Goal: Use online tool/utility: Utilize a website feature to perform a specific function

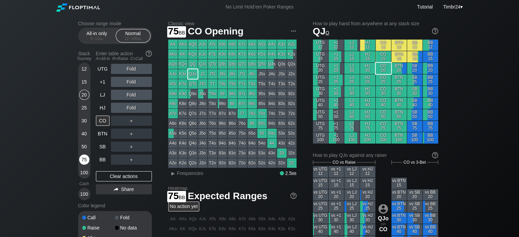
click at [83, 161] on div "75" at bounding box center [84, 159] width 10 height 10
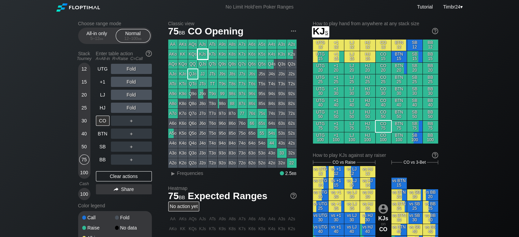
click at [204, 54] on div "KJs" at bounding box center [203, 54] width 10 height 10
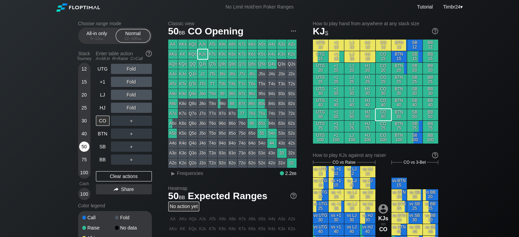
click at [81, 146] on div "50" at bounding box center [84, 147] width 10 height 10
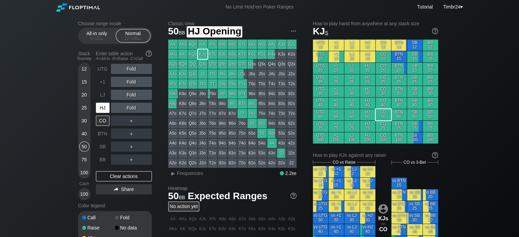
click at [106, 108] on div "HJ" at bounding box center [103, 108] width 14 height 10
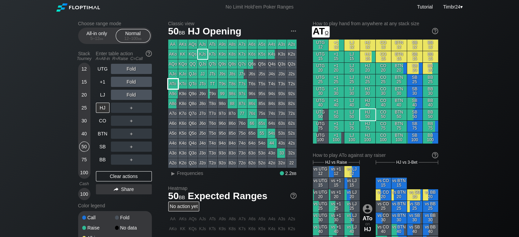
click at [173, 86] on div "ATo" at bounding box center [173, 84] width 10 height 10
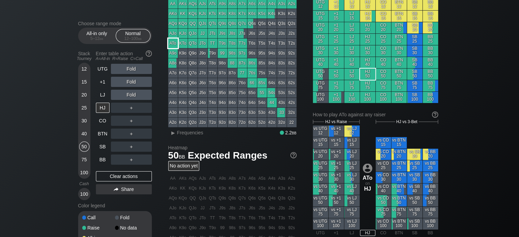
scroll to position [41, 0]
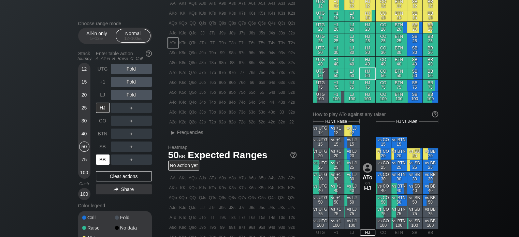
click at [103, 155] on div "BB" at bounding box center [103, 159] width 14 height 10
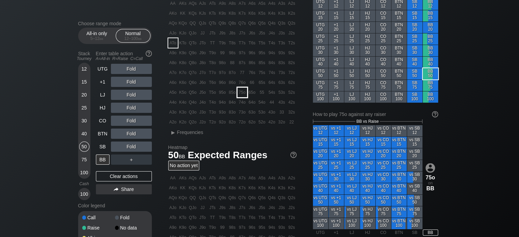
click at [242, 93] on div "75o" at bounding box center [242, 93] width 10 height 10
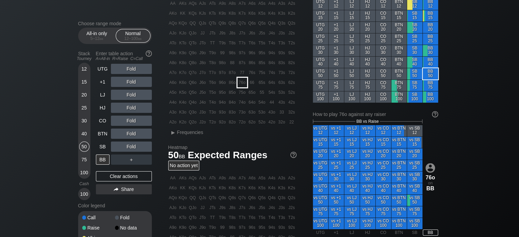
click at [242, 83] on div "76o" at bounding box center [242, 83] width 10 height 10
click at [129, 69] on div "R ✕" at bounding box center [130, 69] width 13 height 10
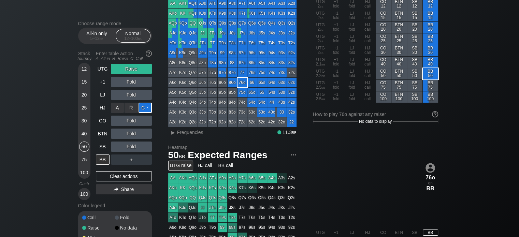
click at [145, 108] on div "C ✕" at bounding box center [144, 108] width 13 height 10
click at [146, 120] on div "C ✕" at bounding box center [144, 121] width 13 height 10
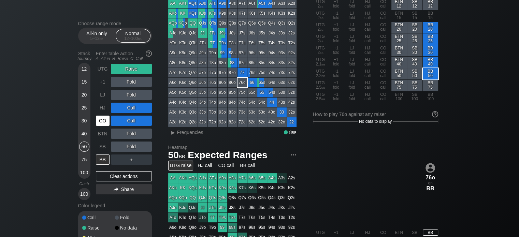
click at [101, 120] on div "CO" at bounding box center [103, 121] width 14 height 10
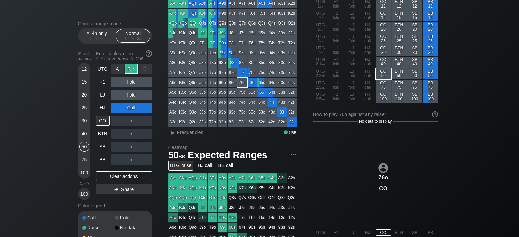
click at [134, 72] on div "R ✕" at bounding box center [130, 69] width 13 height 10
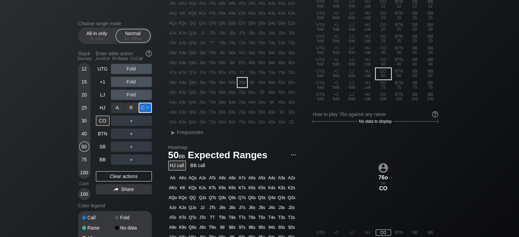
click at [147, 109] on div "C ✕" at bounding box center [144, 108] width 13 height 10
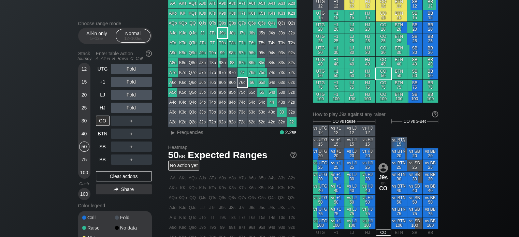
click at [221, 33] on div "J9s" at bounding box center [223, 33] width 10 height 10
click at [38, 19] on div "Choose range mode All-in only 5 – 12 bb Normal 12 – 100 bb Stack Tourney Enter …" at bounding box center [259, 190] width 519 height 435
click at [81, 134] on div "40" at bounding box center [84, 134] width 10 height 10
click at [78, 120] on div "12 15 20 25 30 40 50 75 100" at bounding box center [84, 121] width 12 height 116
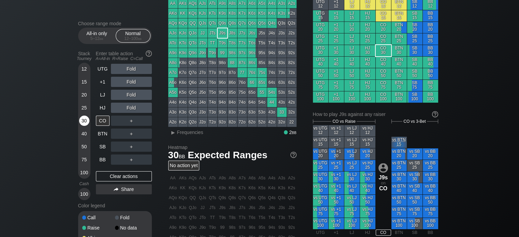
click at [81, 121] on div "30" at bounding box center [84, 121] width 10 height 10
click at [130, 68] on div "R ✕" at bounding box center [130, 69] width 13 height 10
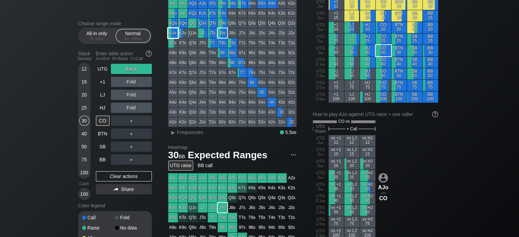
click at [170, 33] on div "AJo" at bounding box center [173, 33] width 10 height 10
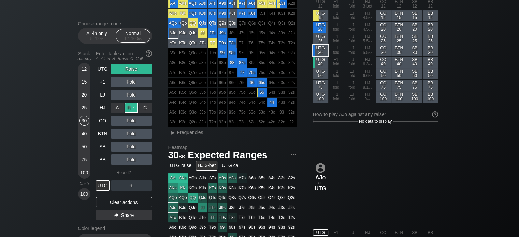
click at [131, 109] on div "R ✕" at bounding box center [130, 108] width 13 height 10
click at [130, 111] on div "R ✕" at bounding box center [130, 108] width 13 height 10
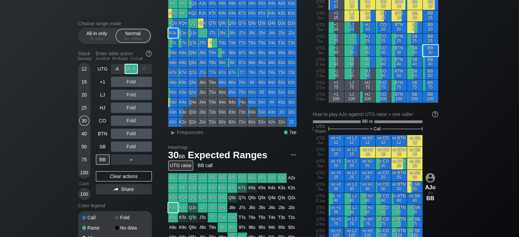
click at [129, 65] on div "R ✕" at bounding box center [130, 69] width 13 height 10
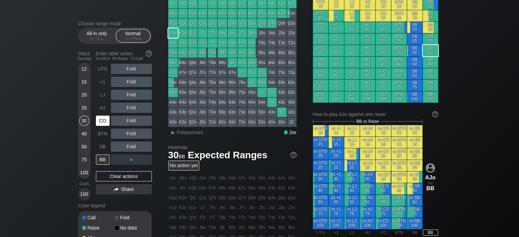
click at [103, 121] on div "CO" at bounding box center [103, 121] width 14 height 10
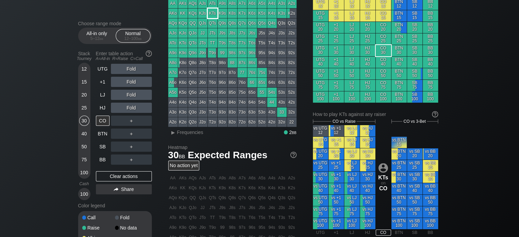
click at [213, 13] on div "KTs" at bounding box center [213, 14] width 10 height 10
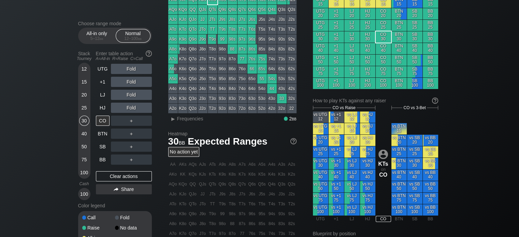
scroll to position [54, 0]
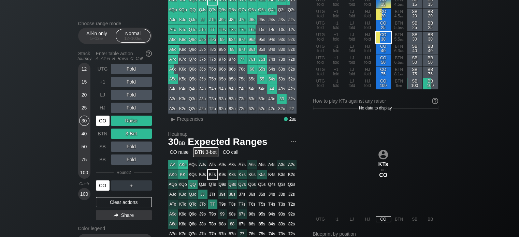
click at [105, 115] on div "CO" at bounding box center [103, 120] width 15 height 13
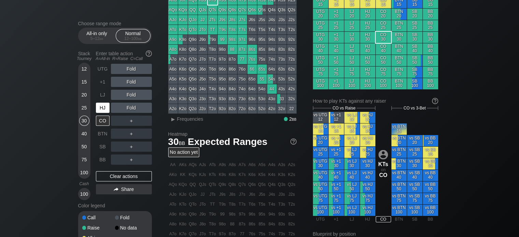
click at [102, 108] on div "HJ" at bounding box center [103, 108] width 14 height 10
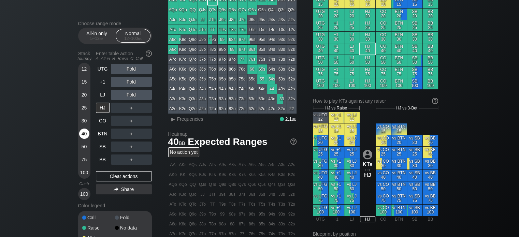
click at [79, 134] on div "40" at bounding box center [84, 134] width 10 height 10
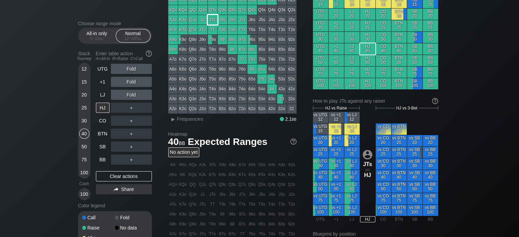
click at [213, 22] on div "JTs" at bounding box center [213, 20] width 10 height 10
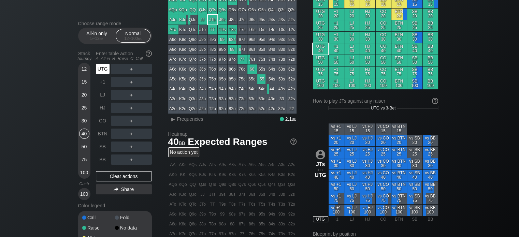
click at [99, 66] on div "UTG" at bounding box center [103, 69] width 14 height 10
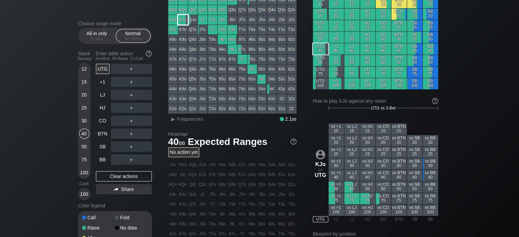
click at [180, 20] on div "KJo" at bounding box center [183, 20] width 10 height 10
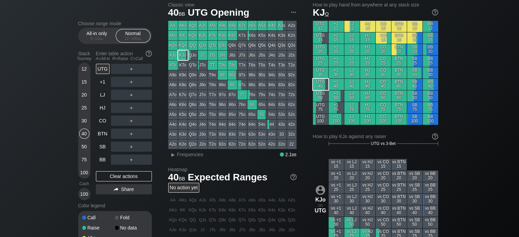
scroll to position [17, 0]
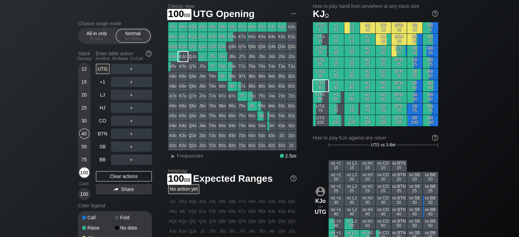
click at [85, 172] on div "100" at bounding box center [84, 172] width 10 height 10
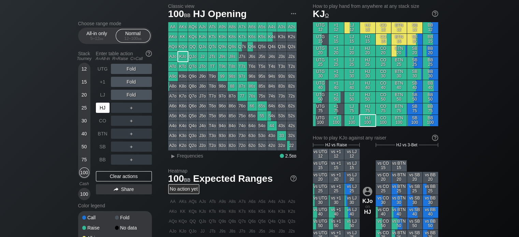
click at [101, 110] on div "HJ" at bounding box center [103, 108] width 14 height 10
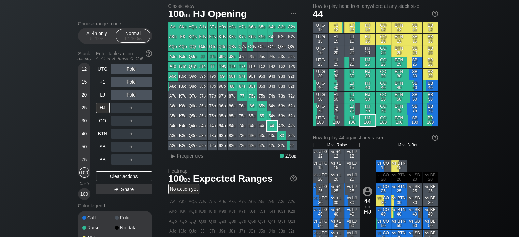
click at [268, 126] on div "44" at bounding box center [272, 126] width 10 height 10
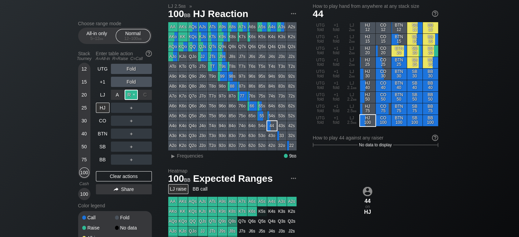
click at [132, 94] on div "R ✕" at bounding box center [130, 95] width 13 height 10
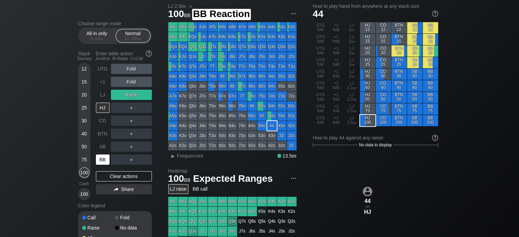
click at [106, 158] on div "BB" at bounding box center [103, 159] width 14 height 10
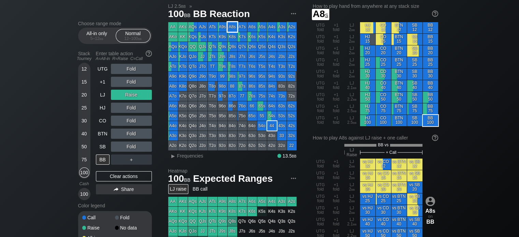
click at [233, 27] on div "A8s" at bounding box center [232, 27] width 10 height 10
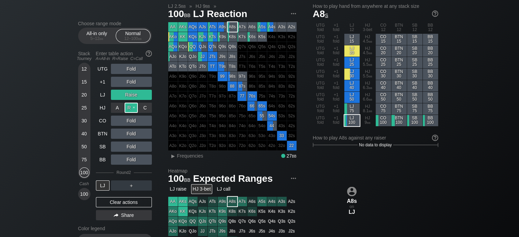
click at [124, 108] on div "R ✕" at bounding box center [130, 108] width 13 height 10
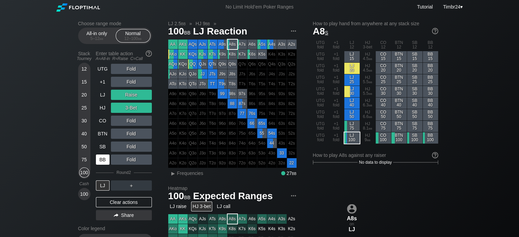
click at [101, 164] on div "BB" at bounding box center [103, 159] width 14 height 10
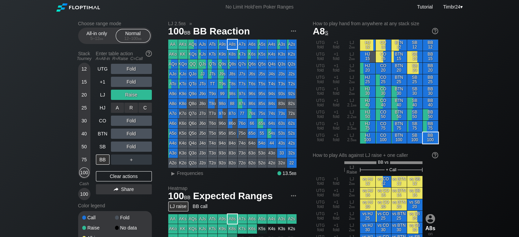
click at [132, 105] on div "R ✕" at bounding box center [130, 108] width 13 height 10
click at [132, 93] on div "R ✕" at bounding box center [130, 95] width 13 height 10
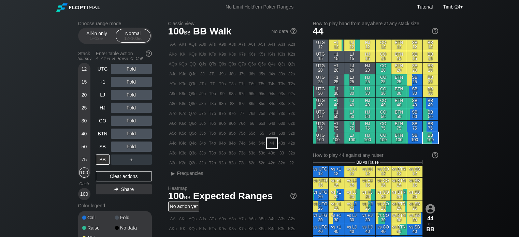
click at [270, 139] on div "44" at bounding box center [272, 143] width 10 height 10
click at [131, 120] on div "R ✕" at bounding box center [130, 121] width 13 height 10
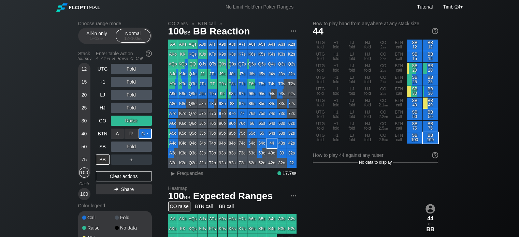
click at [143, 131] on div "C ✕" at bounding box center [144, 134] width 13 height 10
click at [145, 149] on div "C ✕" at bounding box center [144, 147] width 13 height 10
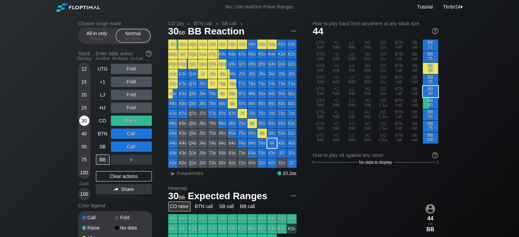
click at [81, 123] on div "30" at bounding box center [84, 121] width 10 height 10
click at [150, 147] on div "C ✕" at bounding box center [144, 147] width 13 height 10
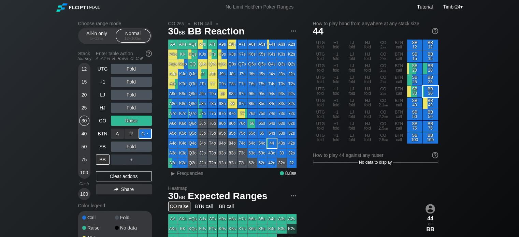
click at [148, 136] on div "C ✕" at bounding box center [144, 134] width 13 height 10
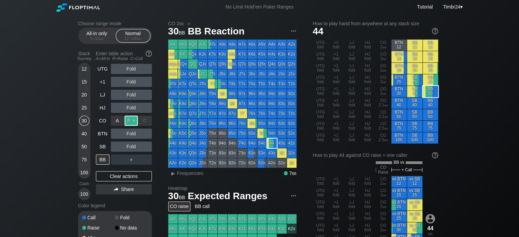
click at [132, 124] on div "R ✕" at bounding box center [130, 121] width 13 height 10
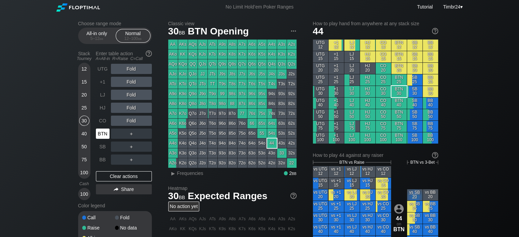
click at [105, 135] on div "BTN" at bounding box center [103, 134] width 14 height 10
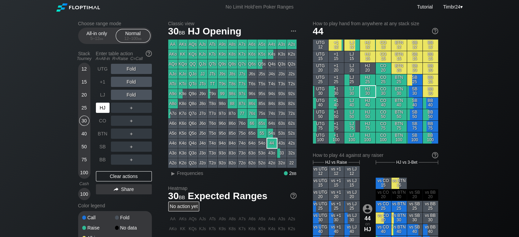
click at [105, 110] on div "HJ" at bounding box center [103, 108] width 14 height 10
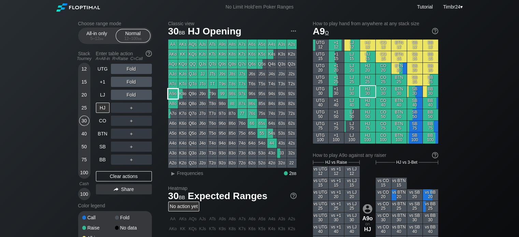
click at [173, 94] on div "A9o" at bounding box center [173, 94] width 10 height 10
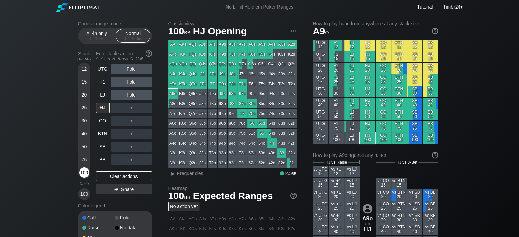
click at [85, 173] on div "100" at bounding box center [84, 172] width 10 height 10
click at [132, 72] on div "R ✕" at bounding box center [130, 69] width 13 height 10
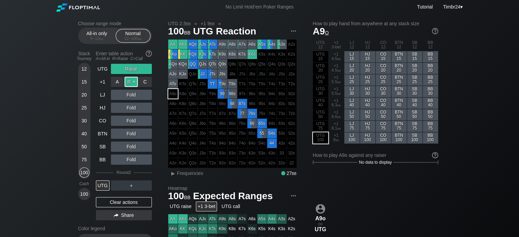
click at [130, 79] on div "R ✕" at bounding box center [130, 82] width 13 height 10
click at [129, 80] on div "R ✕" at bounding box center [130, 82] width 13 height 10
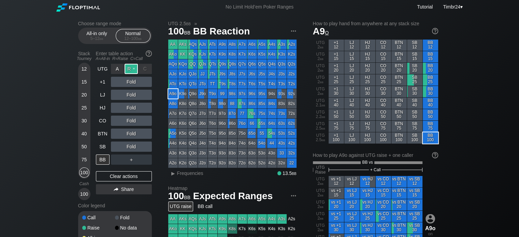
click at [131, 68] on div "R ✕" at bounding box center [130, 69] width 13 height 10
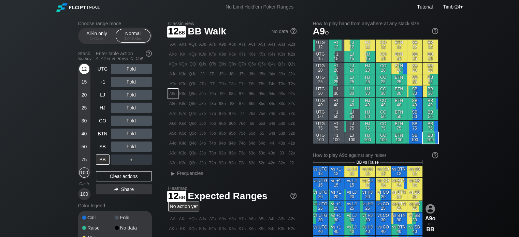
click at [85, 69] on div "12" at bounding box center [84, 69] width 10 height 10
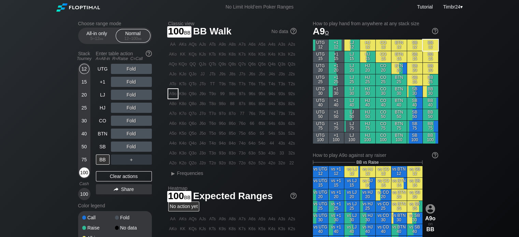
click at [82, 173] on div "100" at bounding box center [84, 172] width 10 height 10
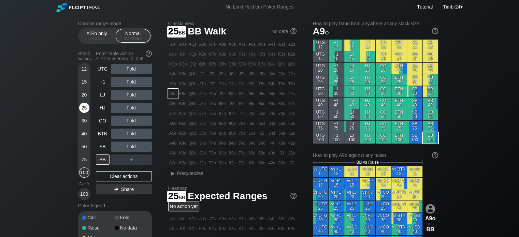
click at [85, 110] on div "25" at bounding box center [84, 108] width 10 height 10
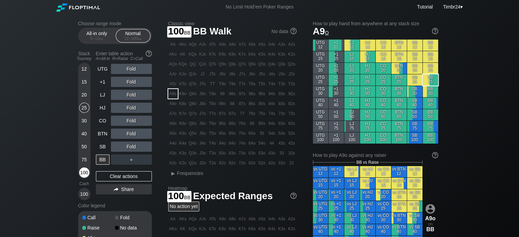
click at [80, 174] on div "100" at bounding box center [84, 172] width 10 height 10
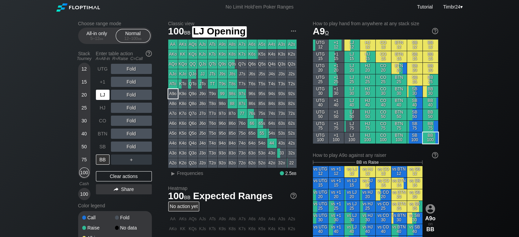
click at [104, 97] on div "LJ" at bounding box center [103, 95] width 14 height 10
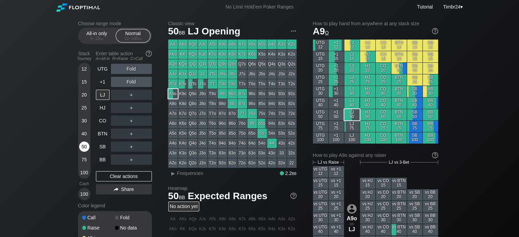
click at [83, 149] on div "50" at bounding box center [84, 147] width 10 height 10
